Goal: Find specific page/section: Find specific page/section

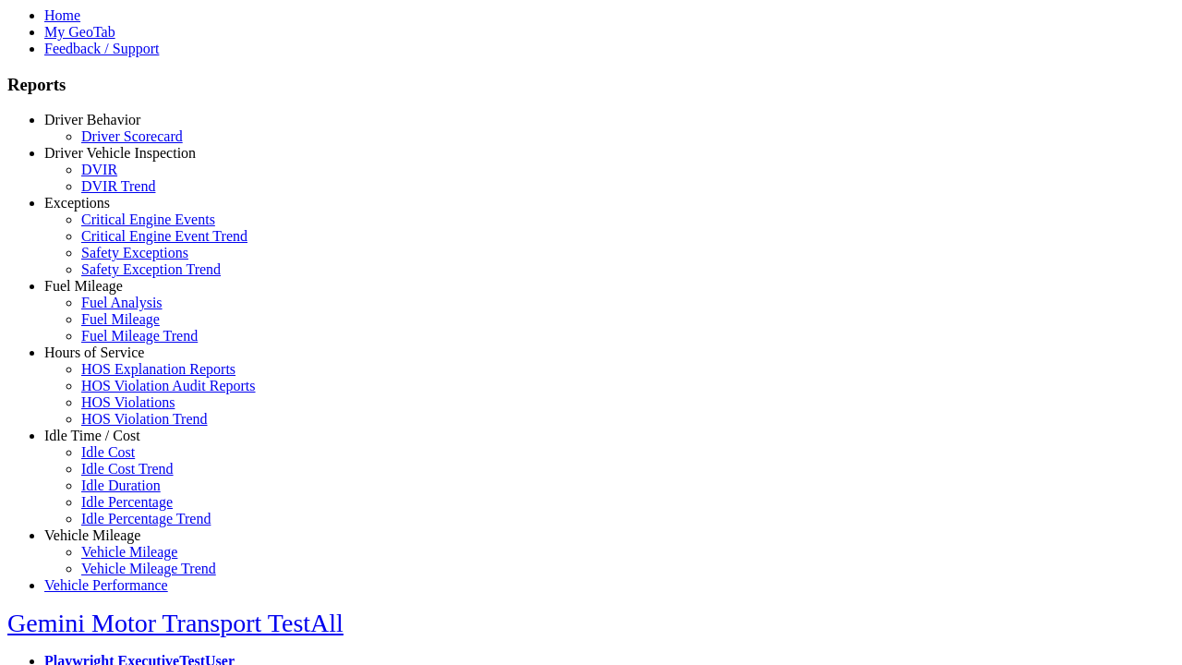
click at [106, 443] on link "Idle Time / Cost" at bounding box center [92, 435] width 96 height 16
click at [120, 460] on link "Idle Cost" at bounding box center [108, 452] width 54 height 16
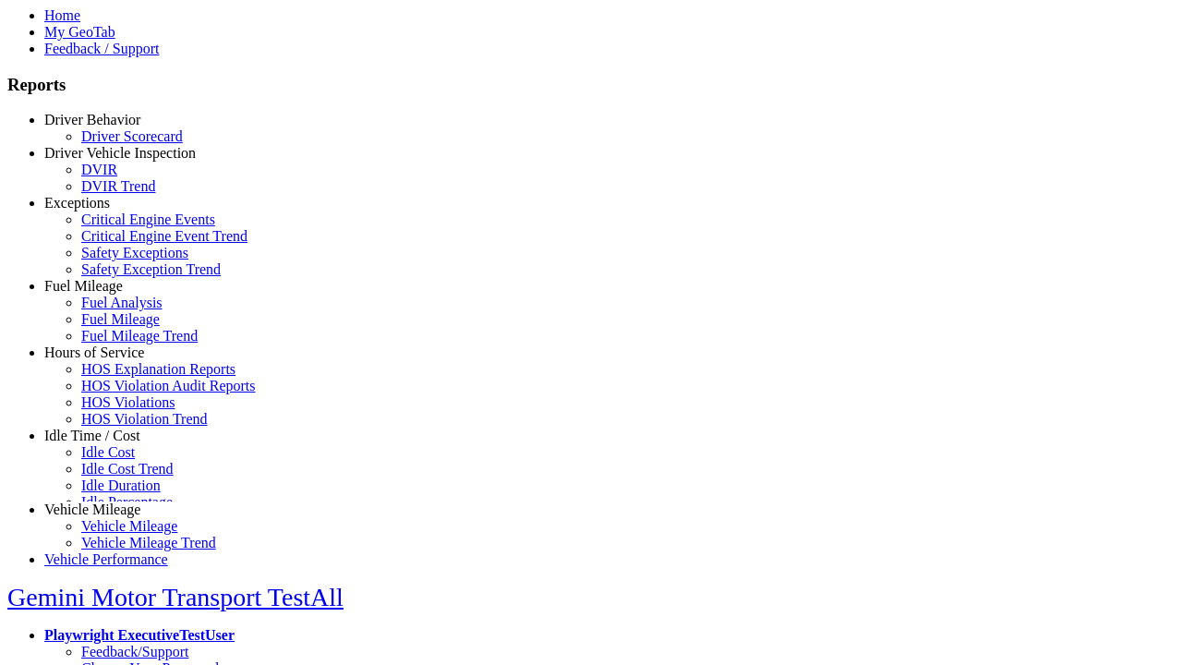
scroll to position [11, 0]
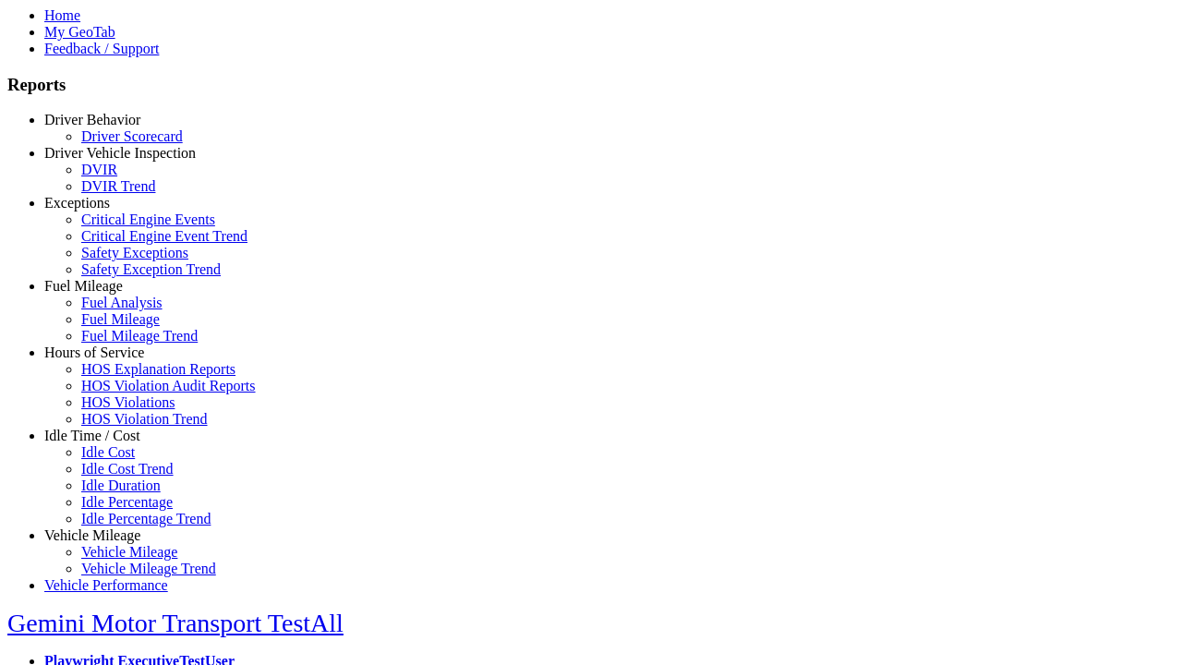
select select "**********"
select select
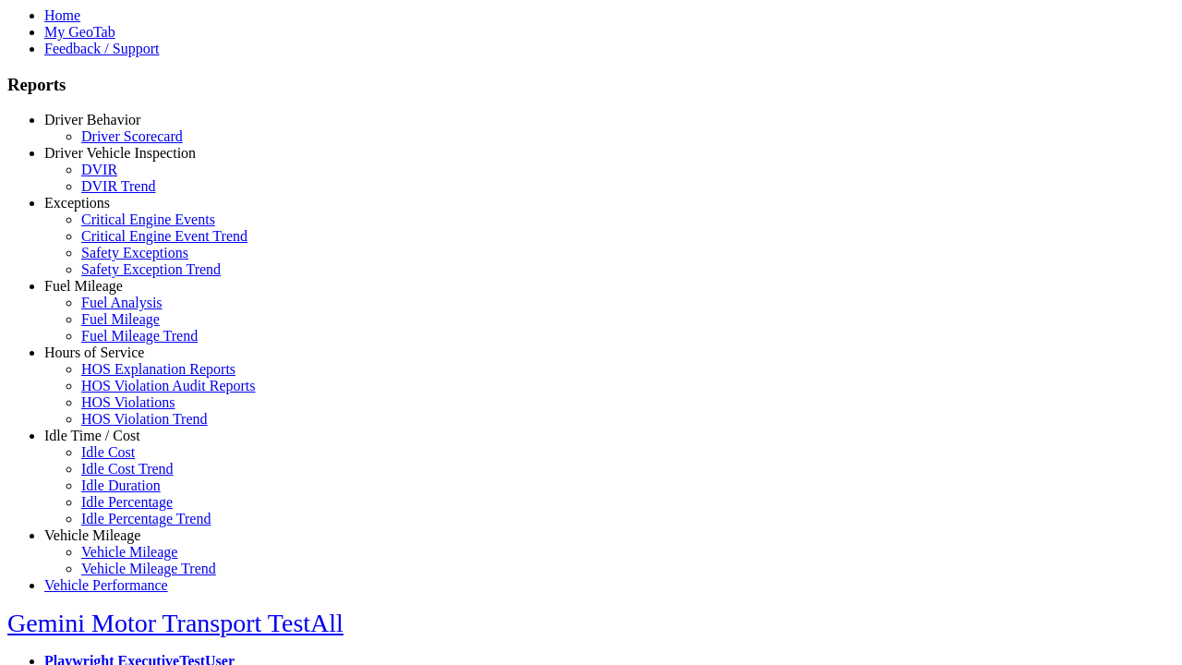
select select
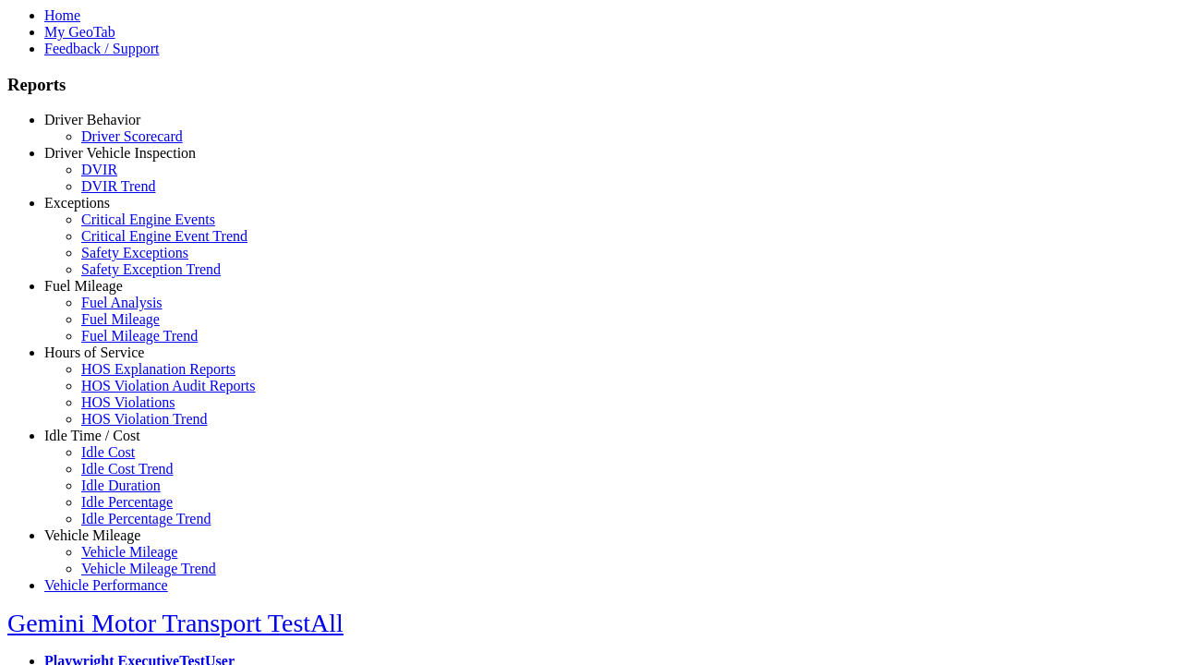
select select
